Goal: Information Seeking & Learning: Learn about a topic

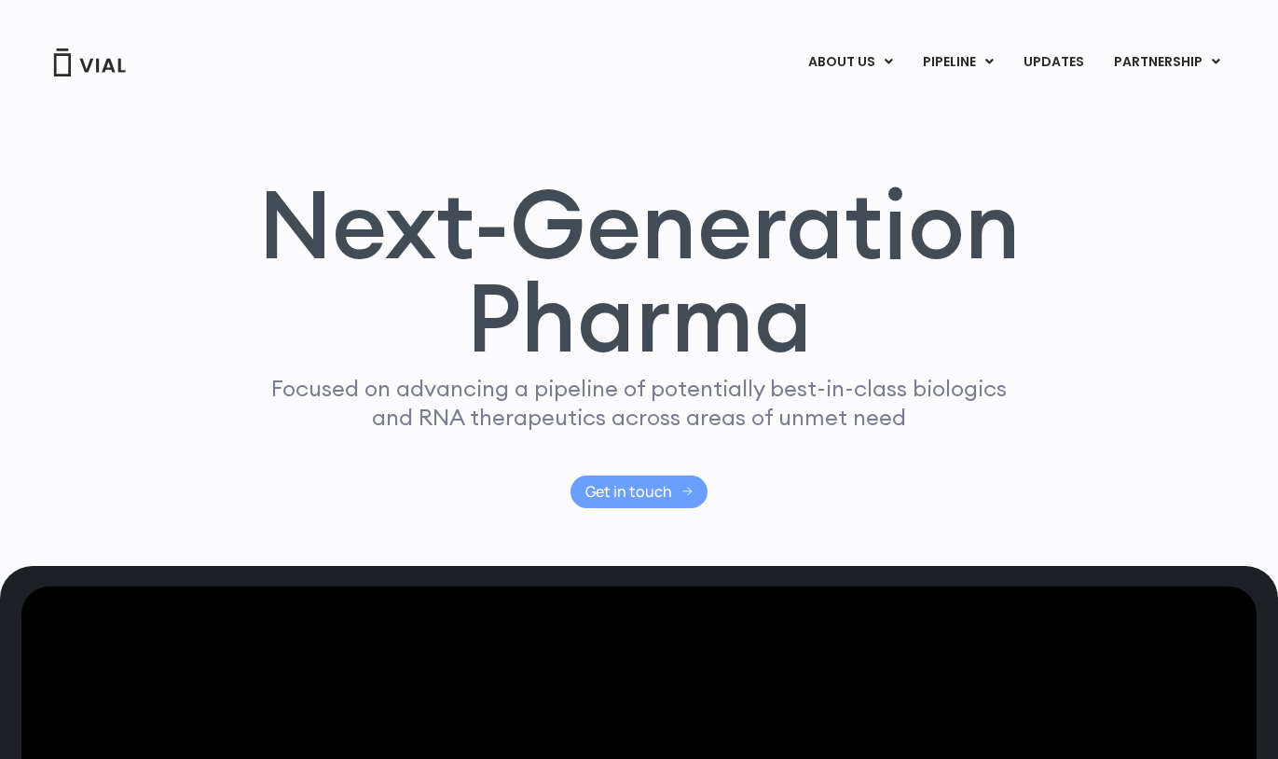
click at [615, 485] on span "Get in touch" at bounding box center [629, 492] width 87 height 14
click at [1058, 60] on link "UPDATES" at bounding box center [1054, 63] width 90 height 32
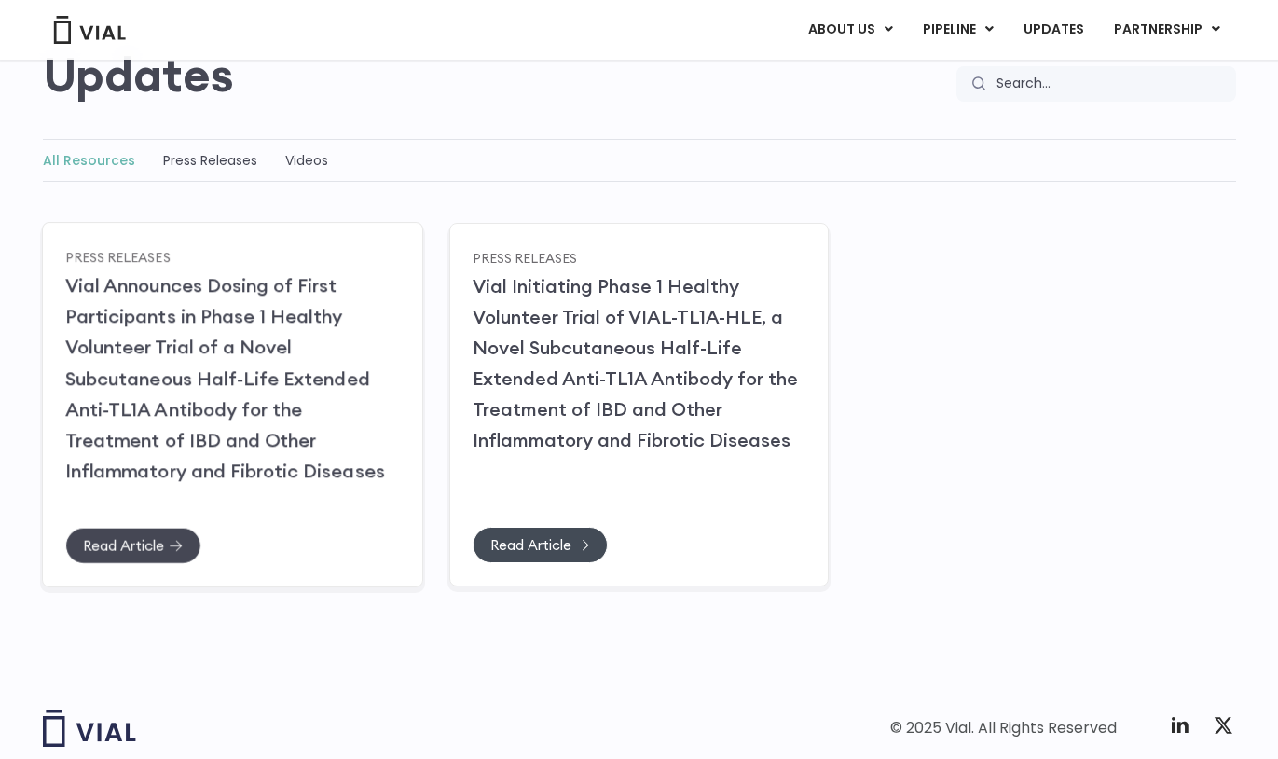
scroll to position [181, 0]
click at [130, 537] on span "Read Article" at bounding box center [123, 544] width 81 height 14
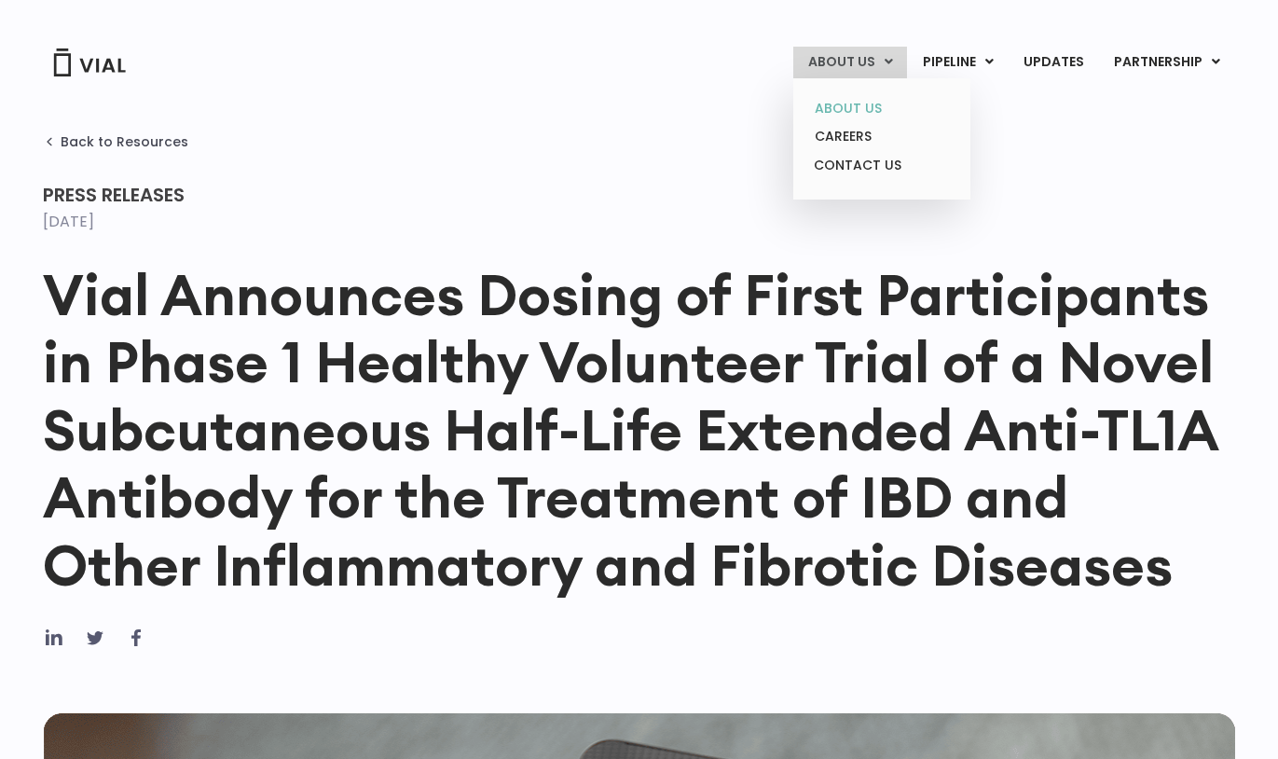
click at [857, 109] on link "ABOUT US" at bounding box center [881, 108] width 163 height 29
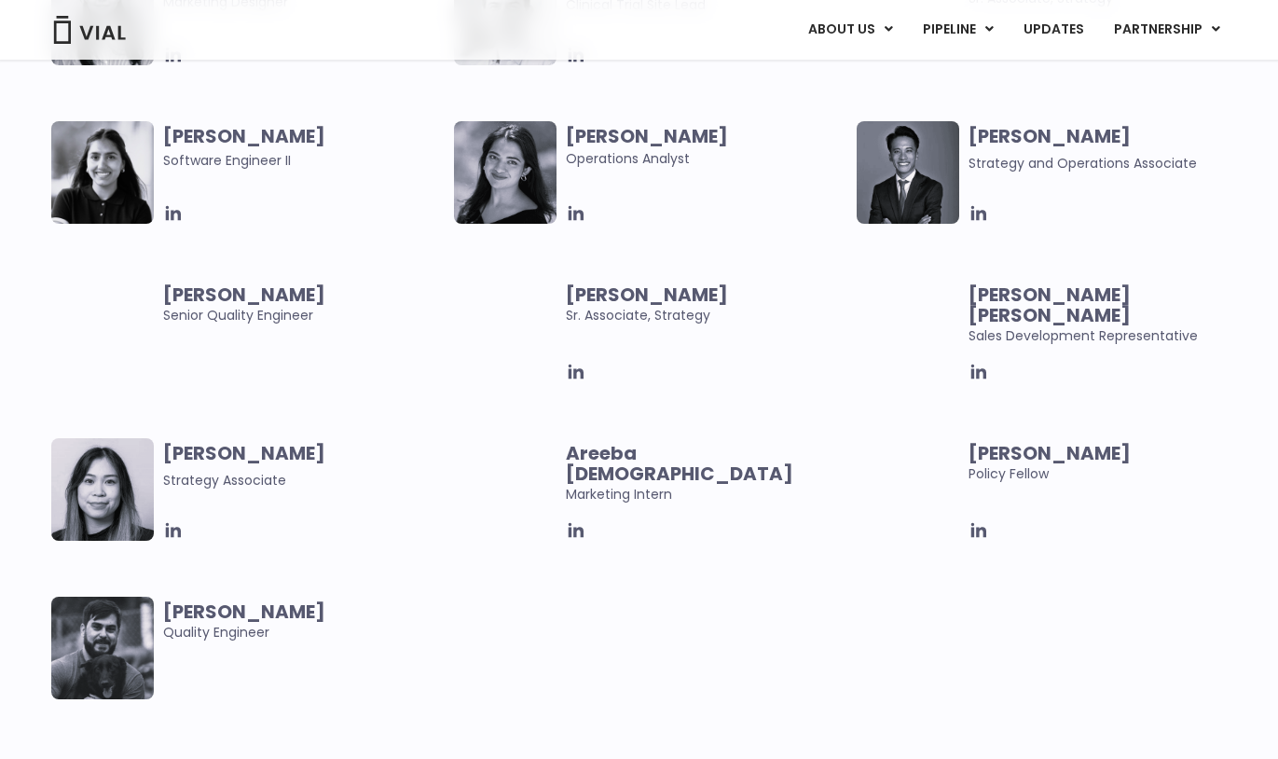
scroll to position [3641, 0]
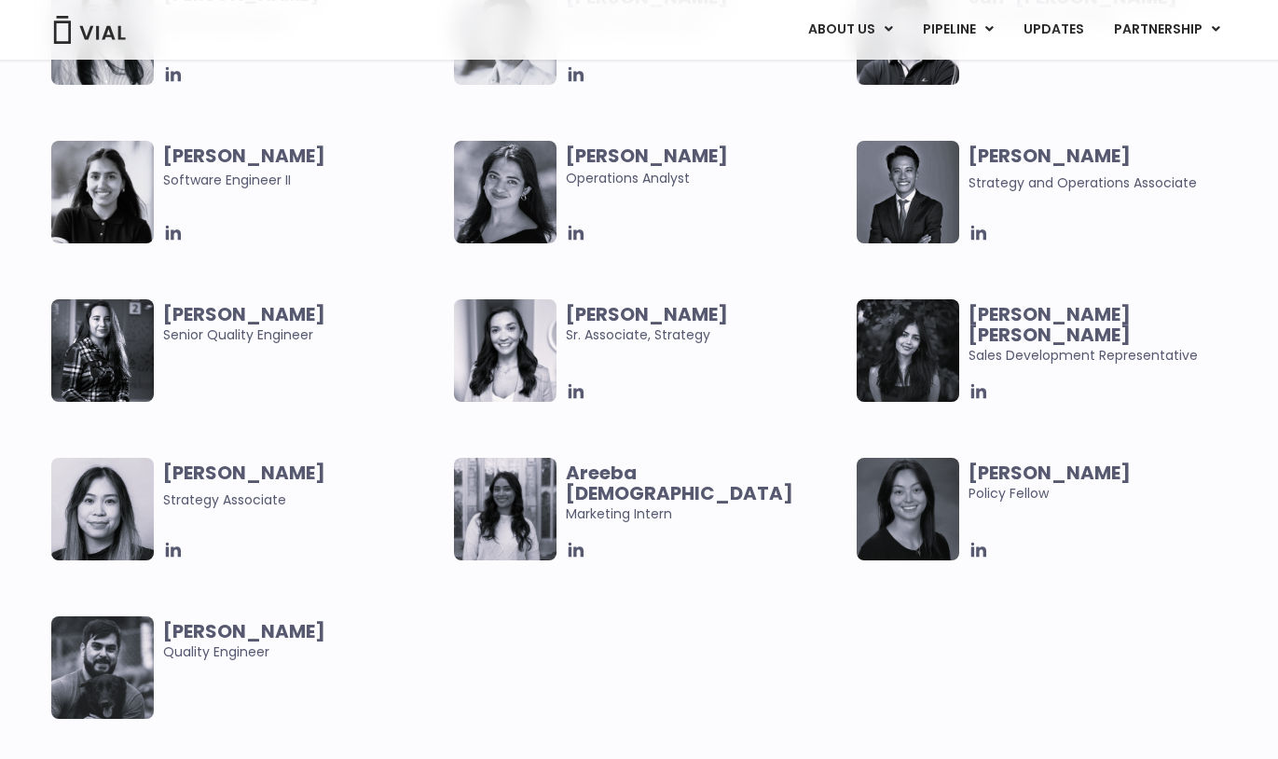
click at [942, 509] on img at bounding box center [908, 509] width 103 height 103
click at [510, 369] on img at bounding box center [505, 350] width 103 height 103
click at [978, 550] on icon at bounding box center [979, 550] width 15 height 15
click at [978, 390] on icon at bounding box center [979, 391] width 15 height 15
click at [577, 549] on icon at bounding box center [576, 550] width 15 height 15
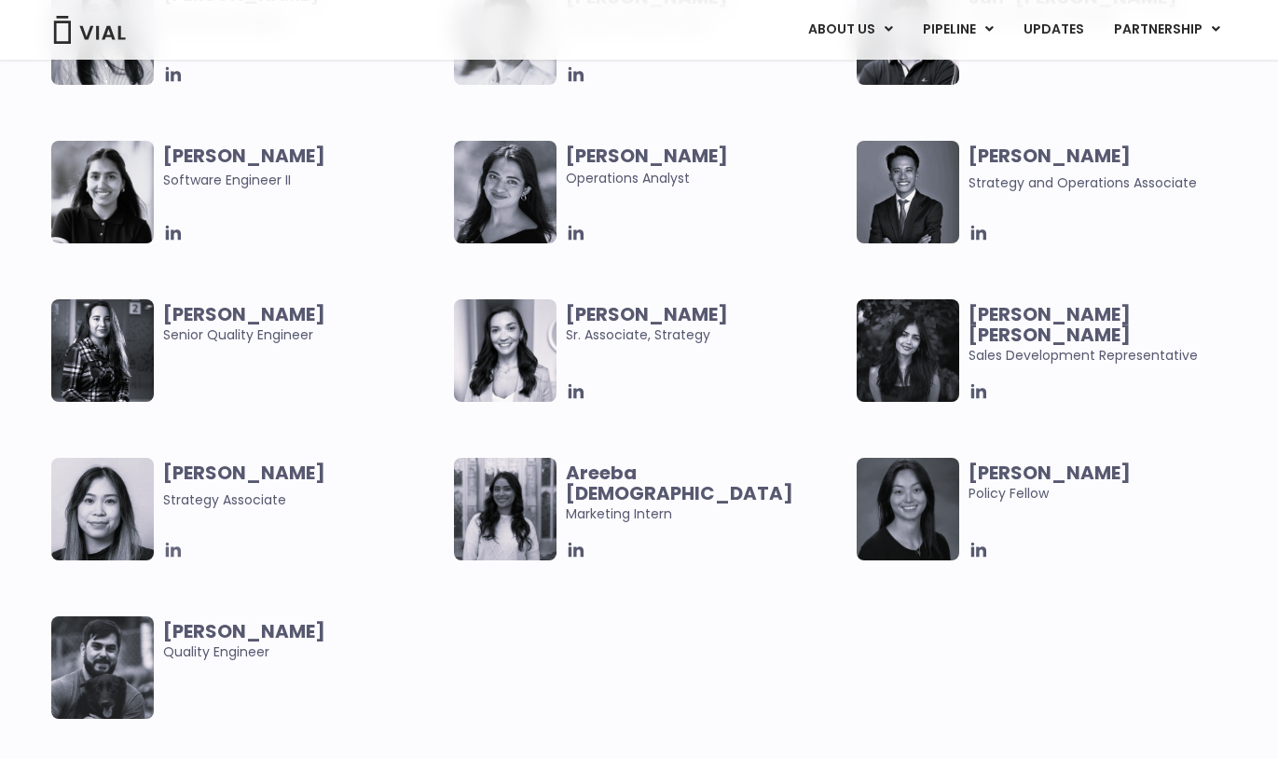
click at [173, 551] on icon at bounding box center [173, 550] width 15 height 15
click at [572, 391] on icon at bounding box center [576, 391] width 21 height 21
click at [974, 234] on icon at bounding box center [979, 233] width 15 height 15
click at [172, 231] on icon at bounding box center [173, 233] width 15 height 15
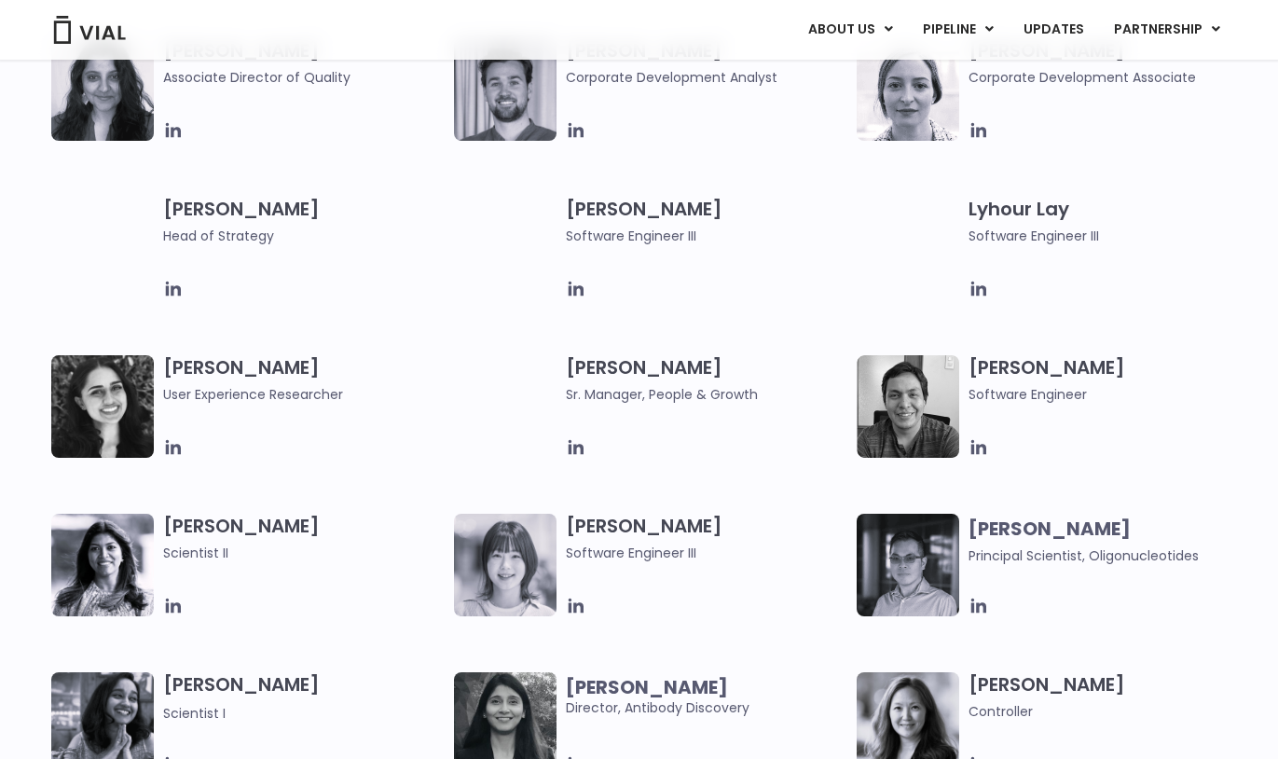
scroll to position [2791, 0]
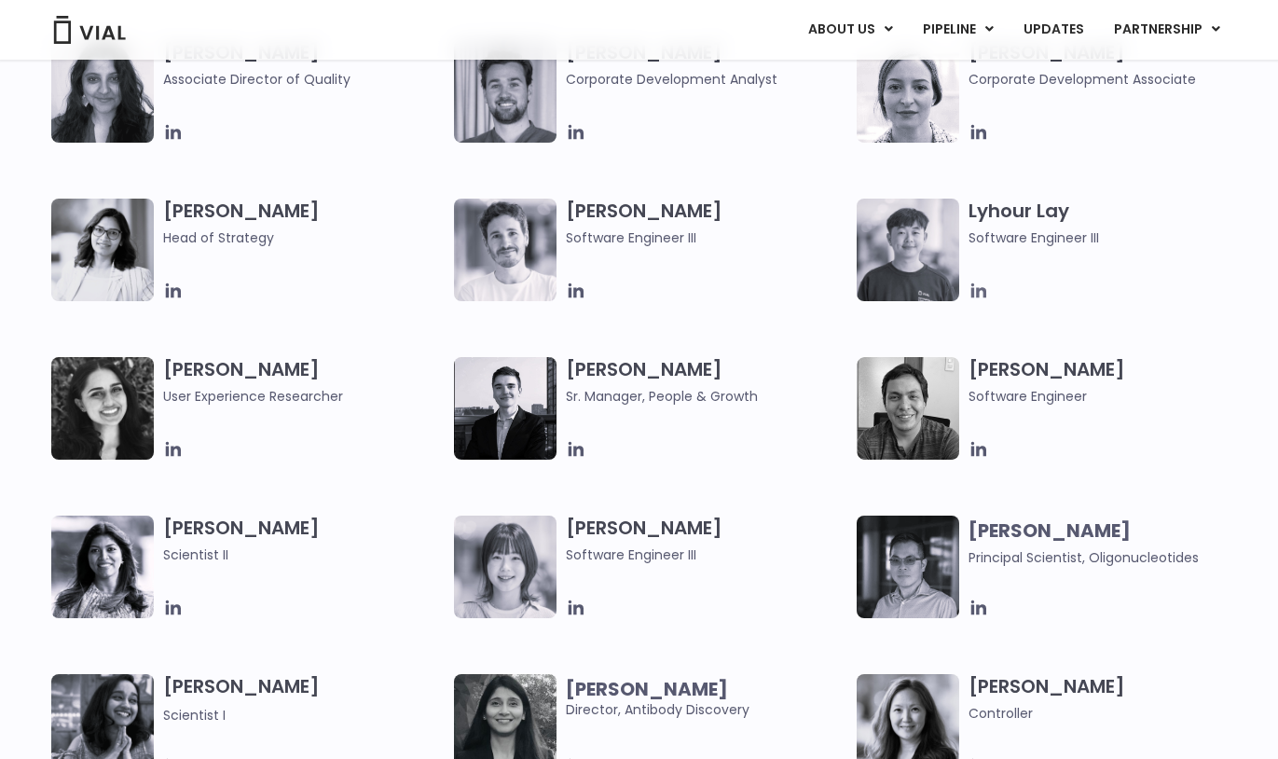
click at [975, 291] on icon at bounding box center [979, 291] width 21 height 21
